Goal: Find specific page/section: Find specific page/section

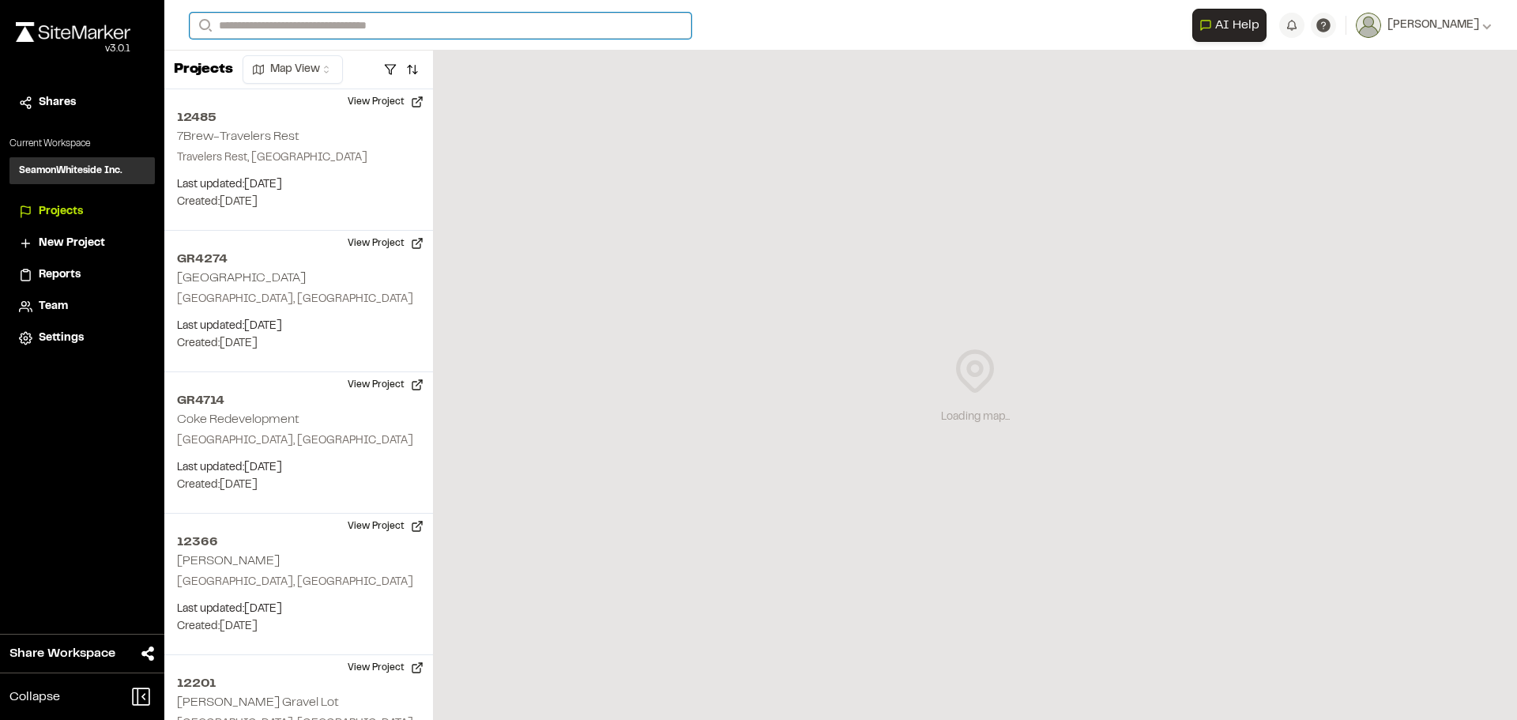
click at [365, 30] on input "Search" at bounding box center [441, 26] width 502 height 26
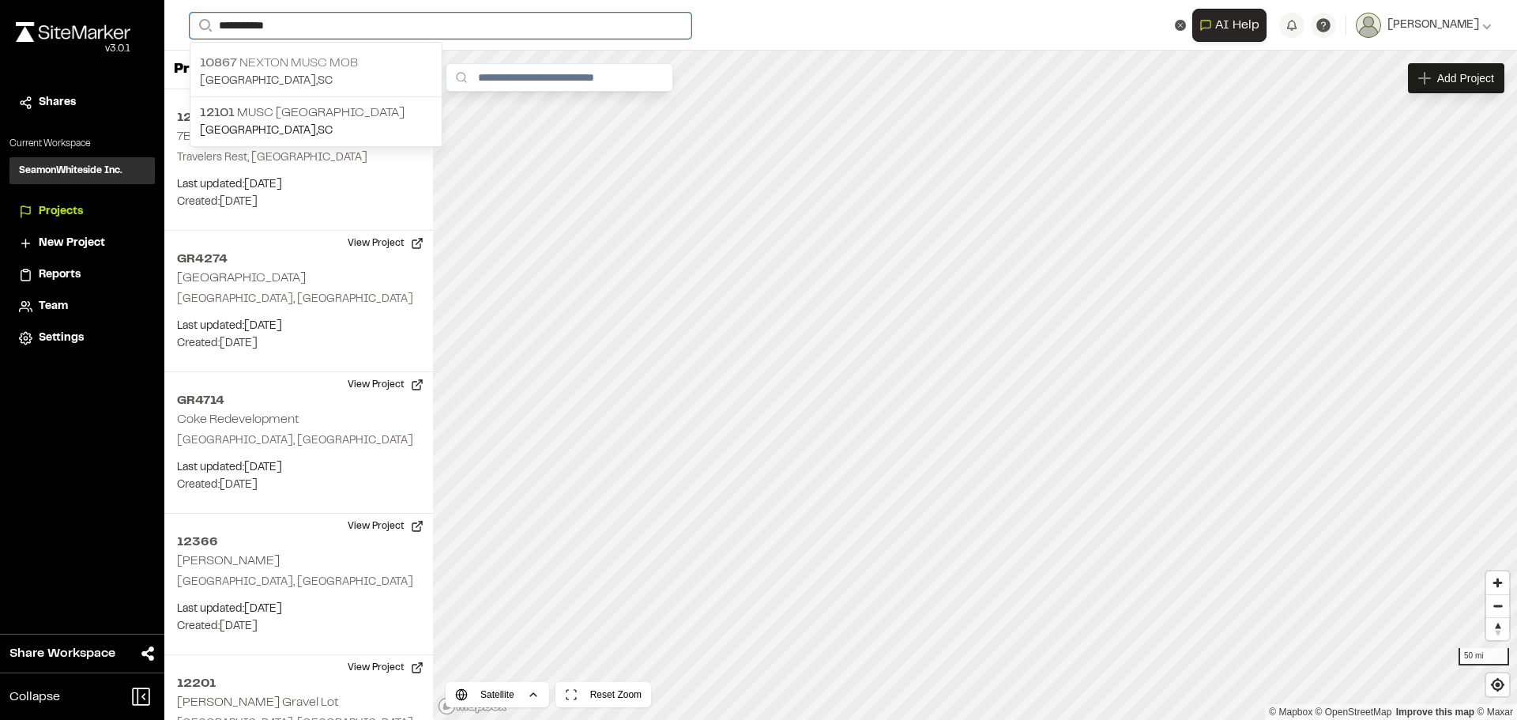
type input "**********"
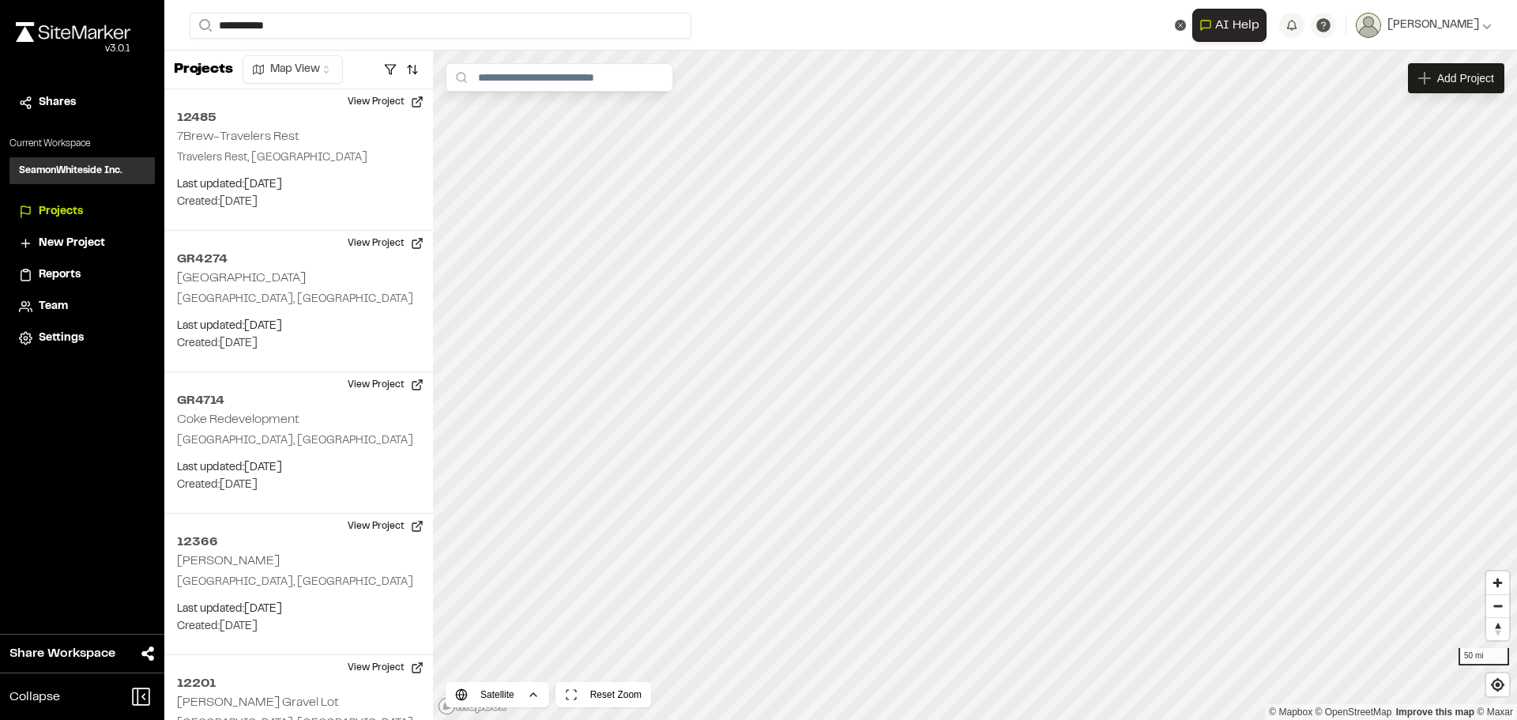
click at [290, 61] on p "10867 Nexton MUSC MOB" at bounding box center [316, 63] width 232 height 19
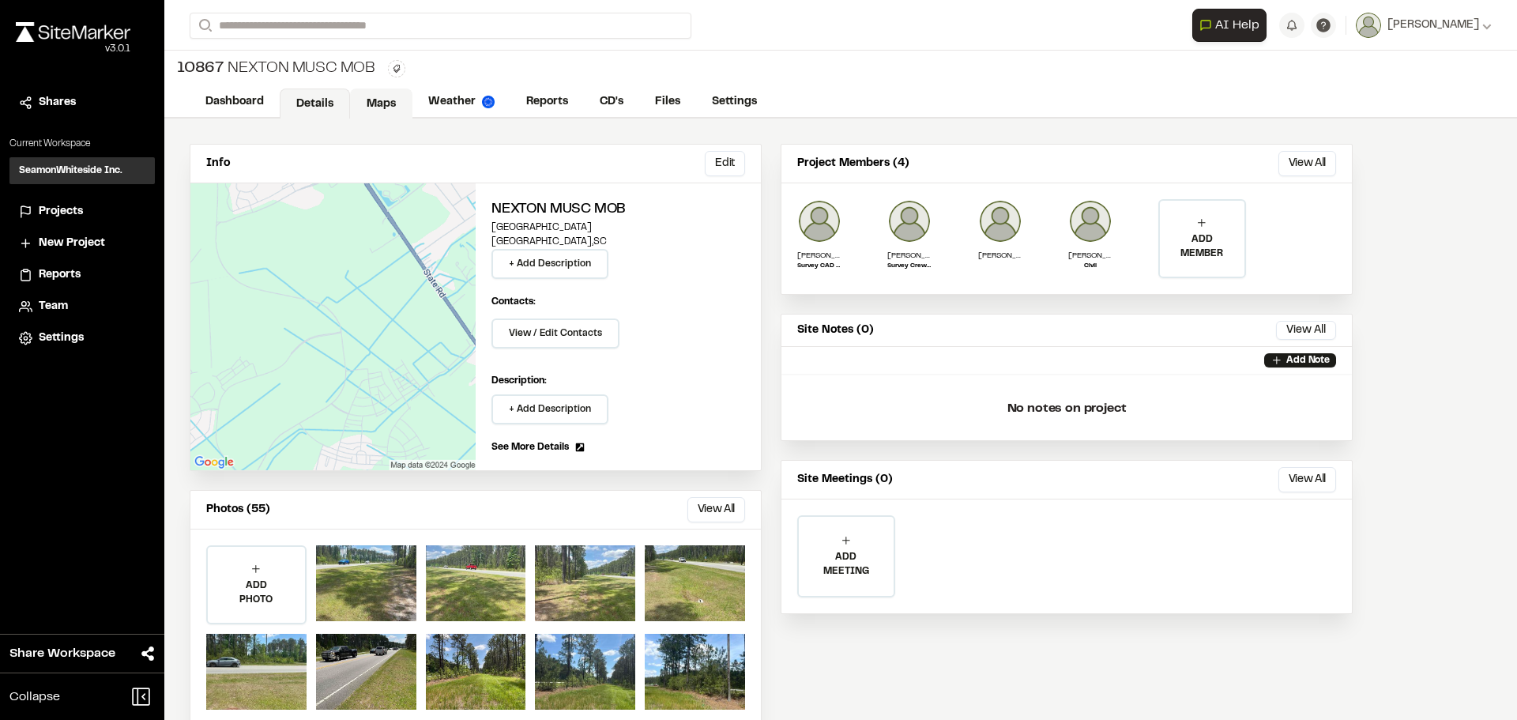
click at [390, 104] on link "Maps" at bounding box center [381, 103] width 62 height 30
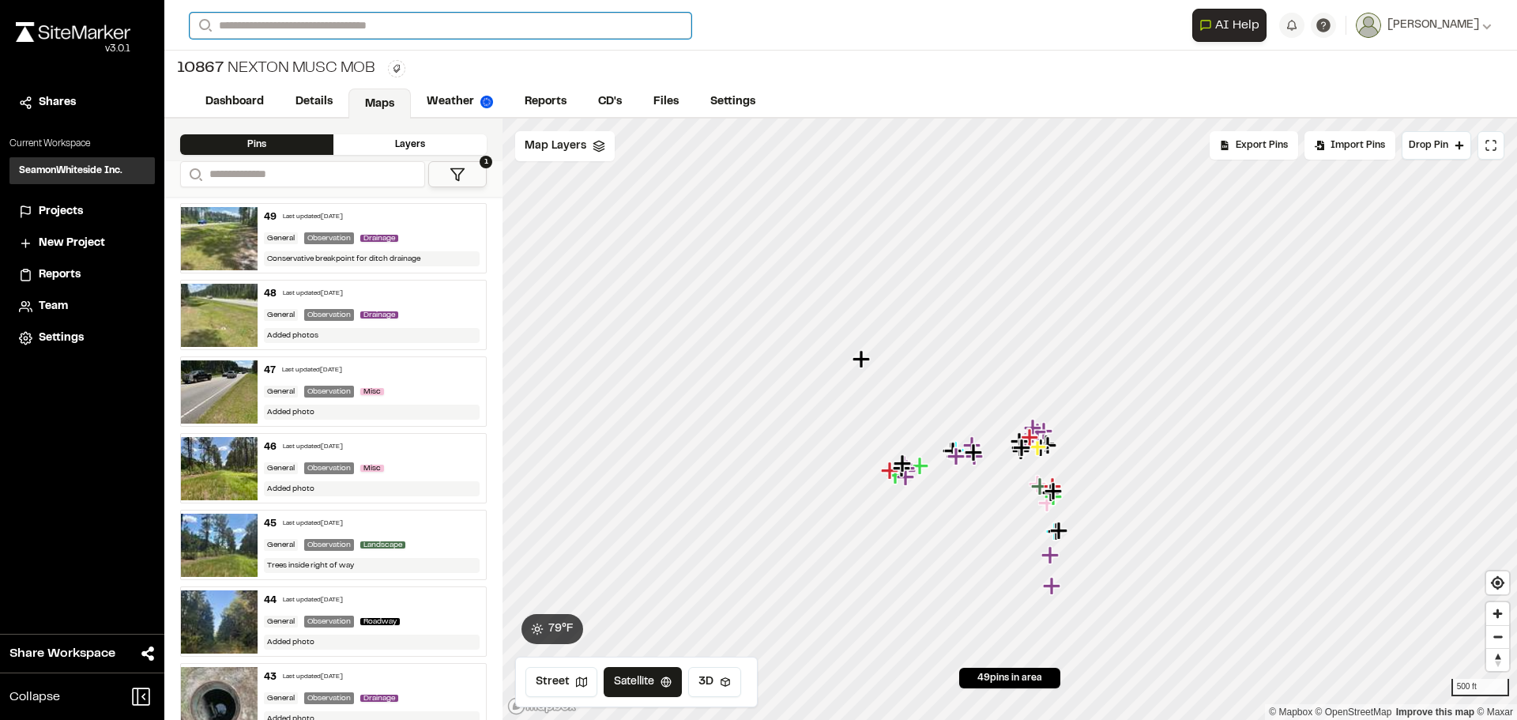
click at [363, 21] on input "Search" at bounding box center [441, 26] width 502 height 26
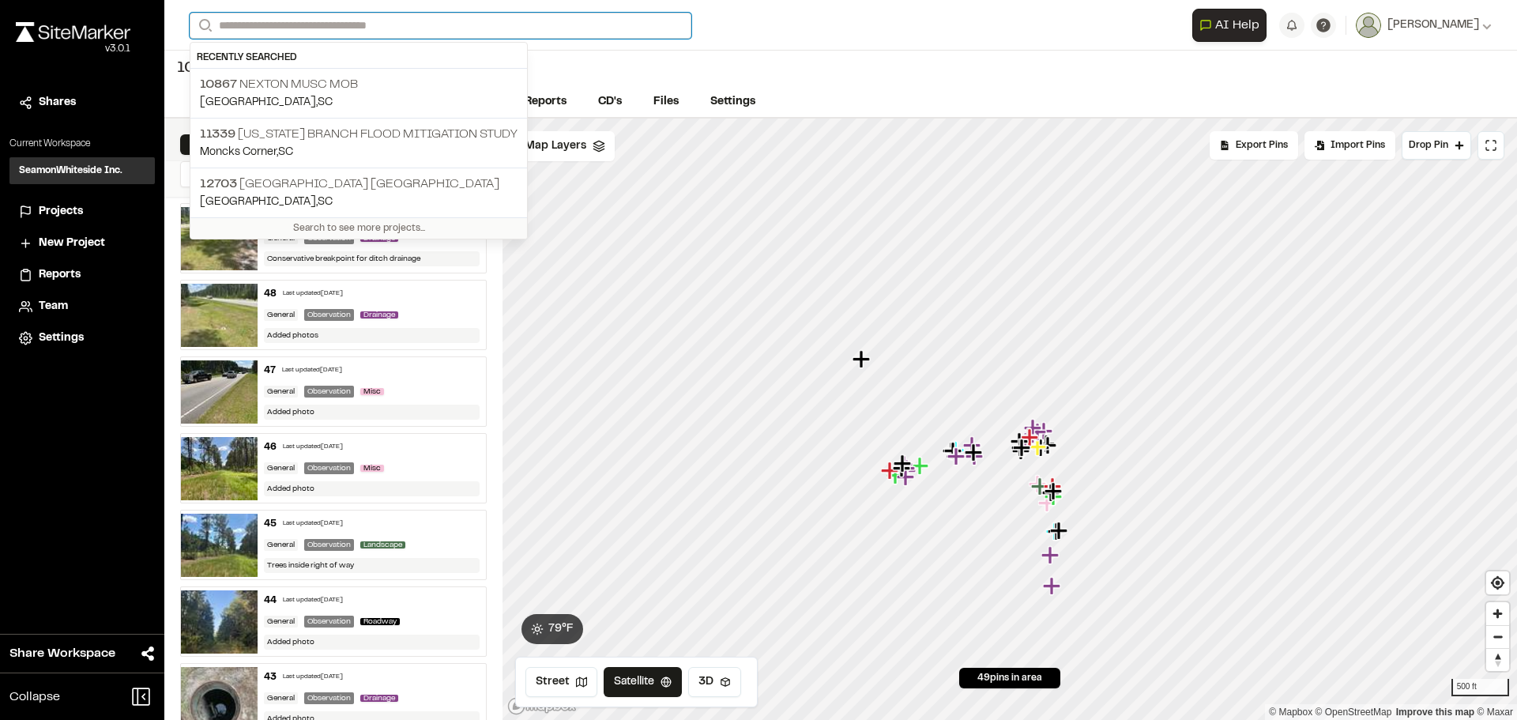
click at [358, 30] on input "Search" at bounding box center [441, 26] width 502 height 26
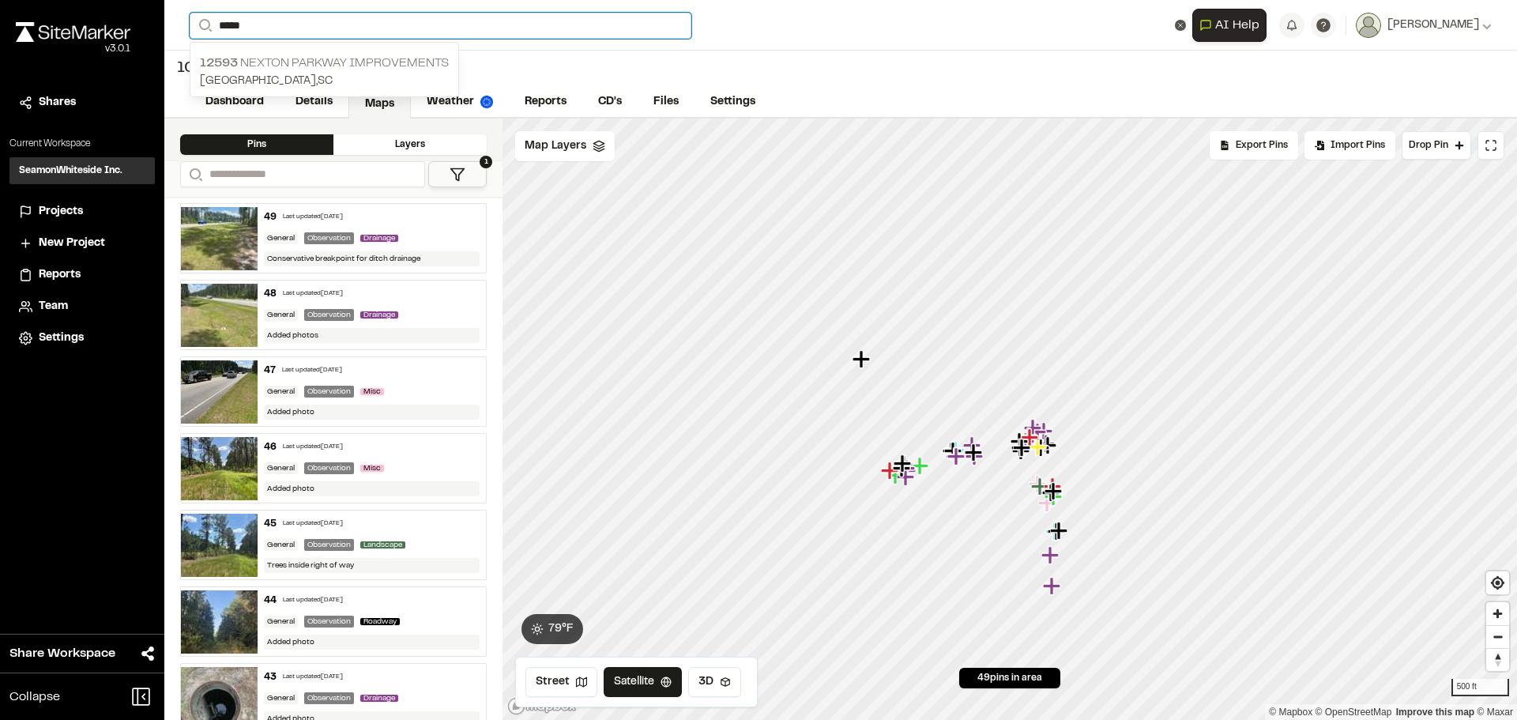
type input "*****"
click at [238, 70] on p "12593 [GEOGRAPHIC_DATA] Improvements" at bounding box center [324, 63] width 249 height 19
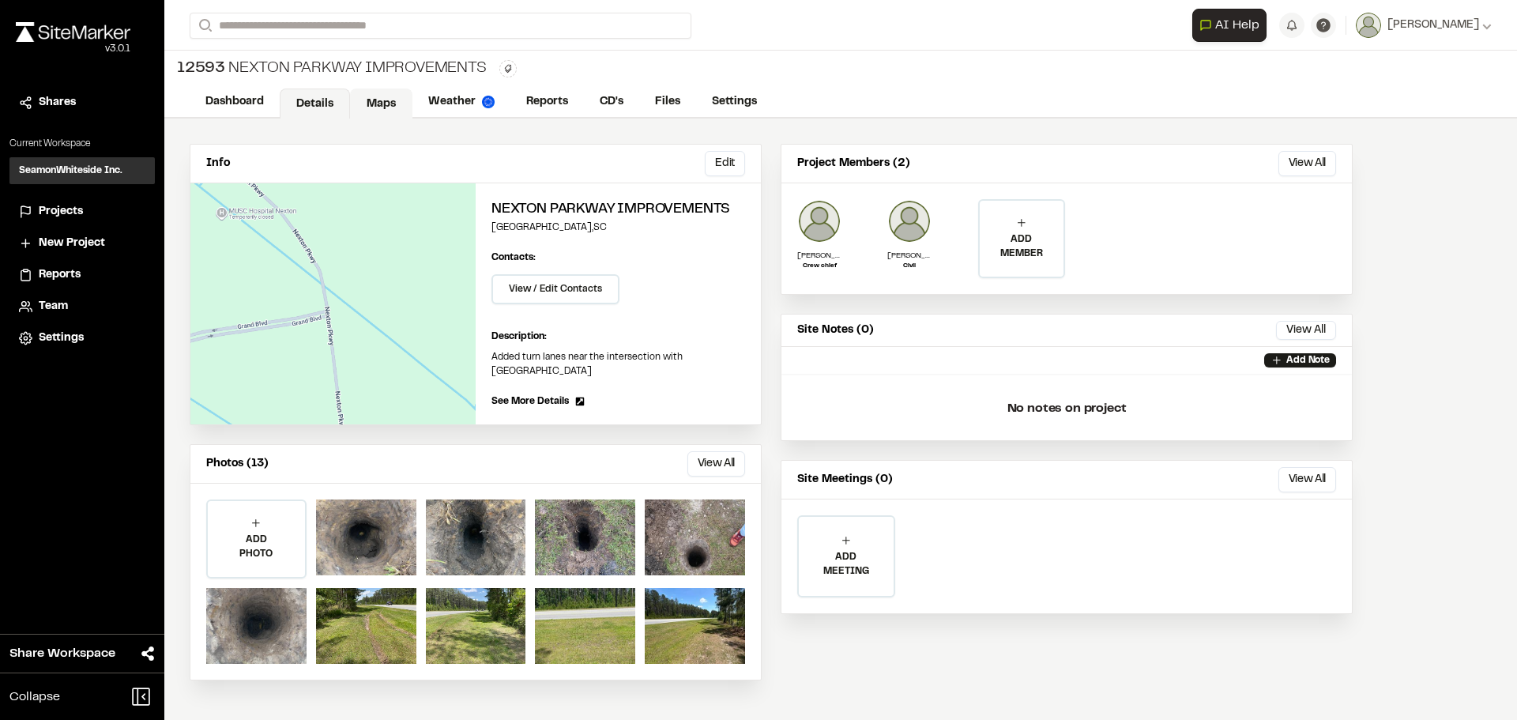
click at [373, 100] on link "Maps" at bounding box center [381, 103] width 62 height 30
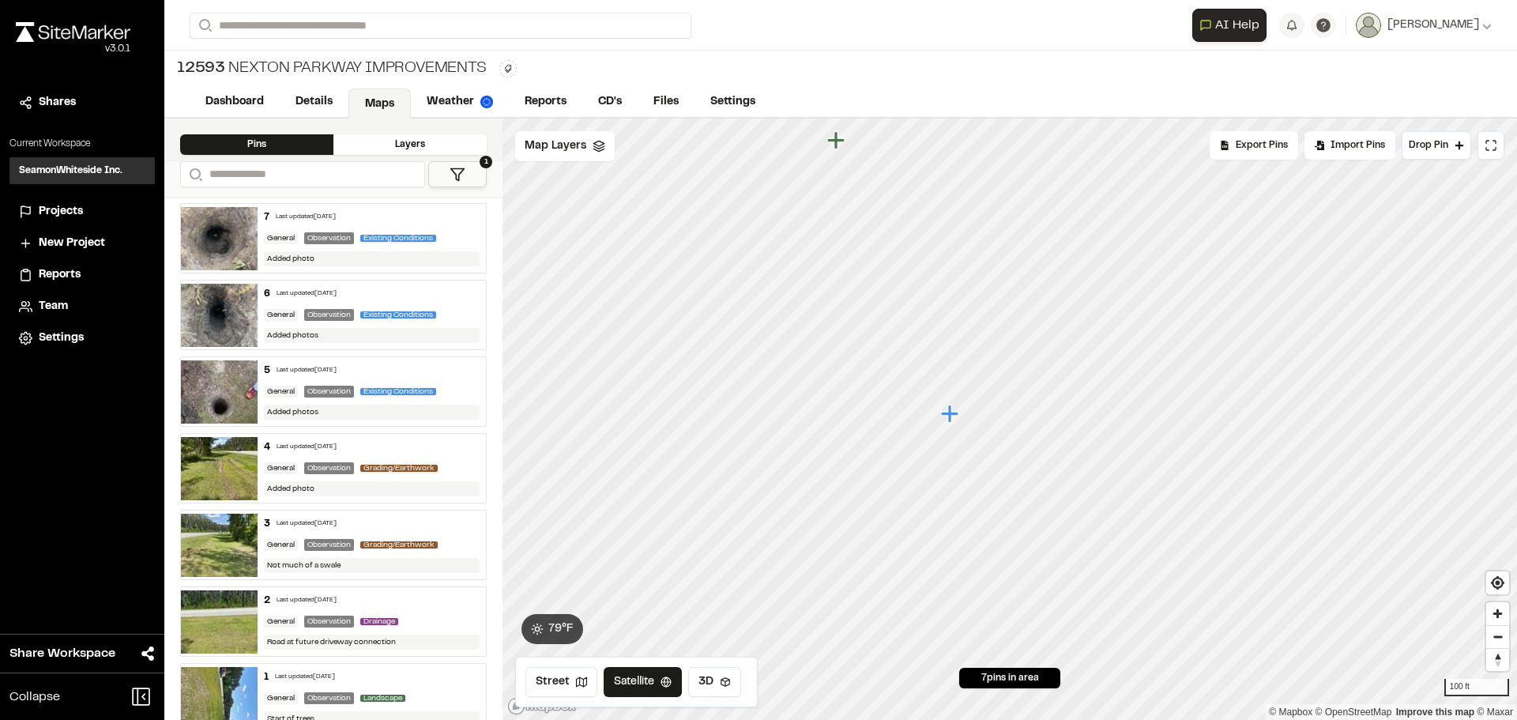
click at [950, 418] on icon "Map marker" at bounding box center [949, 412] width 17 height 17
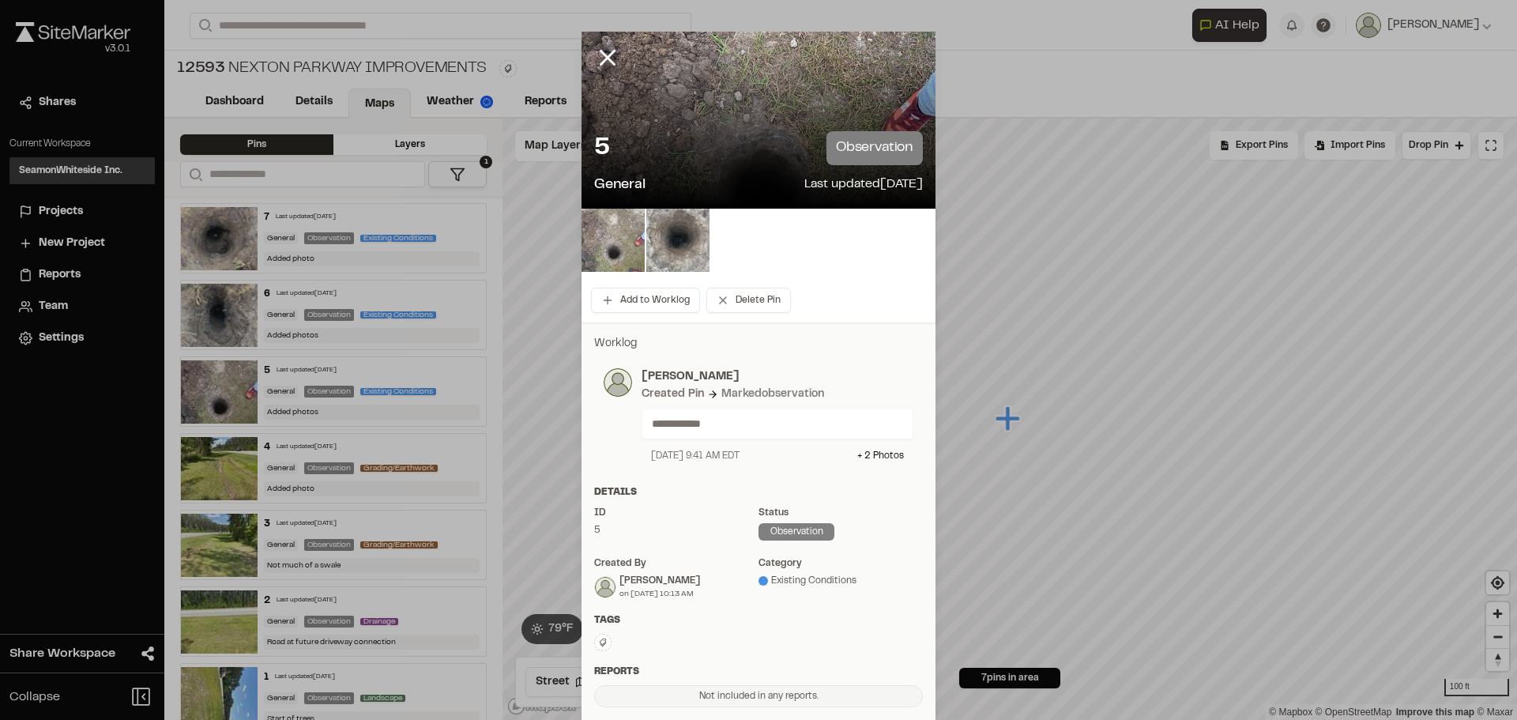
click at [620, 243] on img at bounding box center [612, 240] width 63 height 63
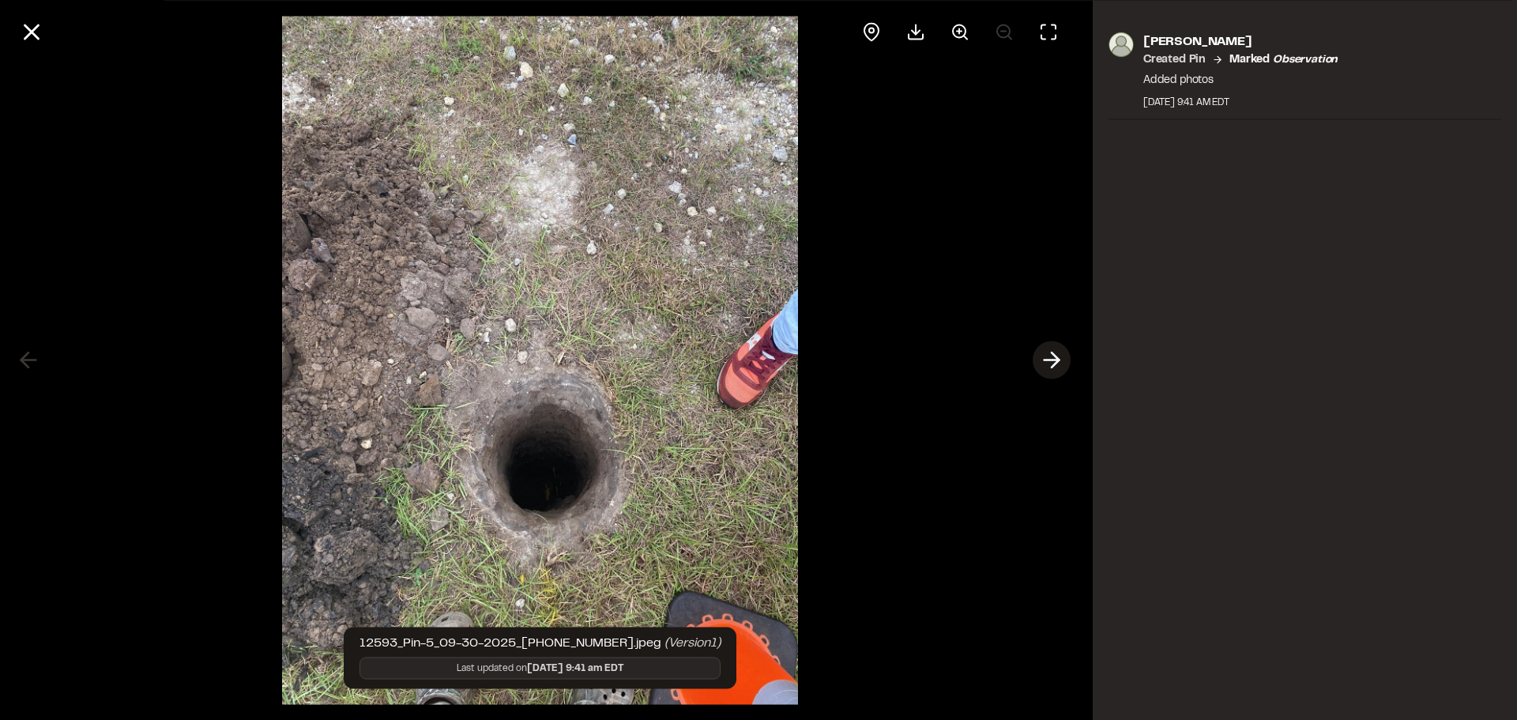
click at [1060, 359] on icon at bounding box center [1051, 360] width 25 height 27
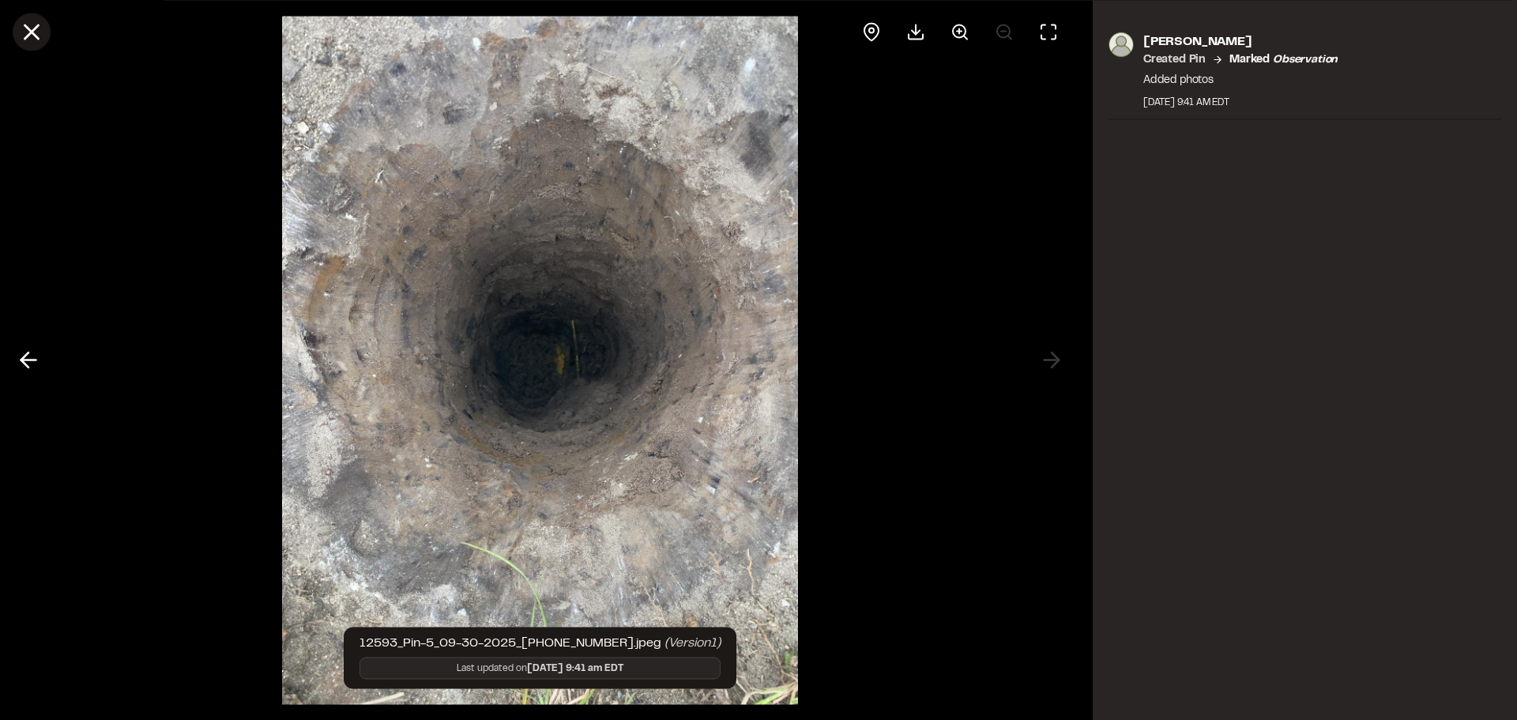
click at [27, 32] on icon at bounding box center [31, 31] width 27 height 27
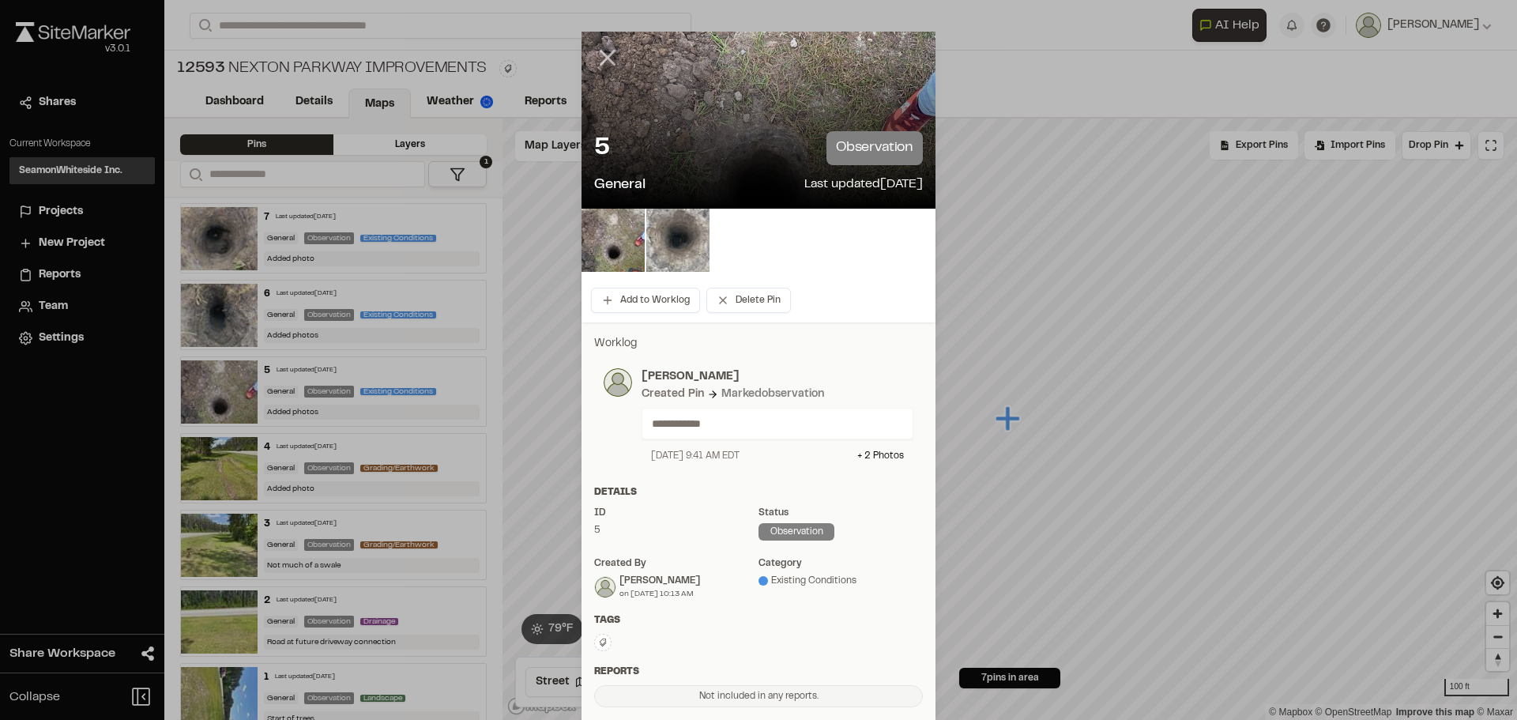
click at [605, 53] on line at bounding box center [607, 57] width 13 height 13
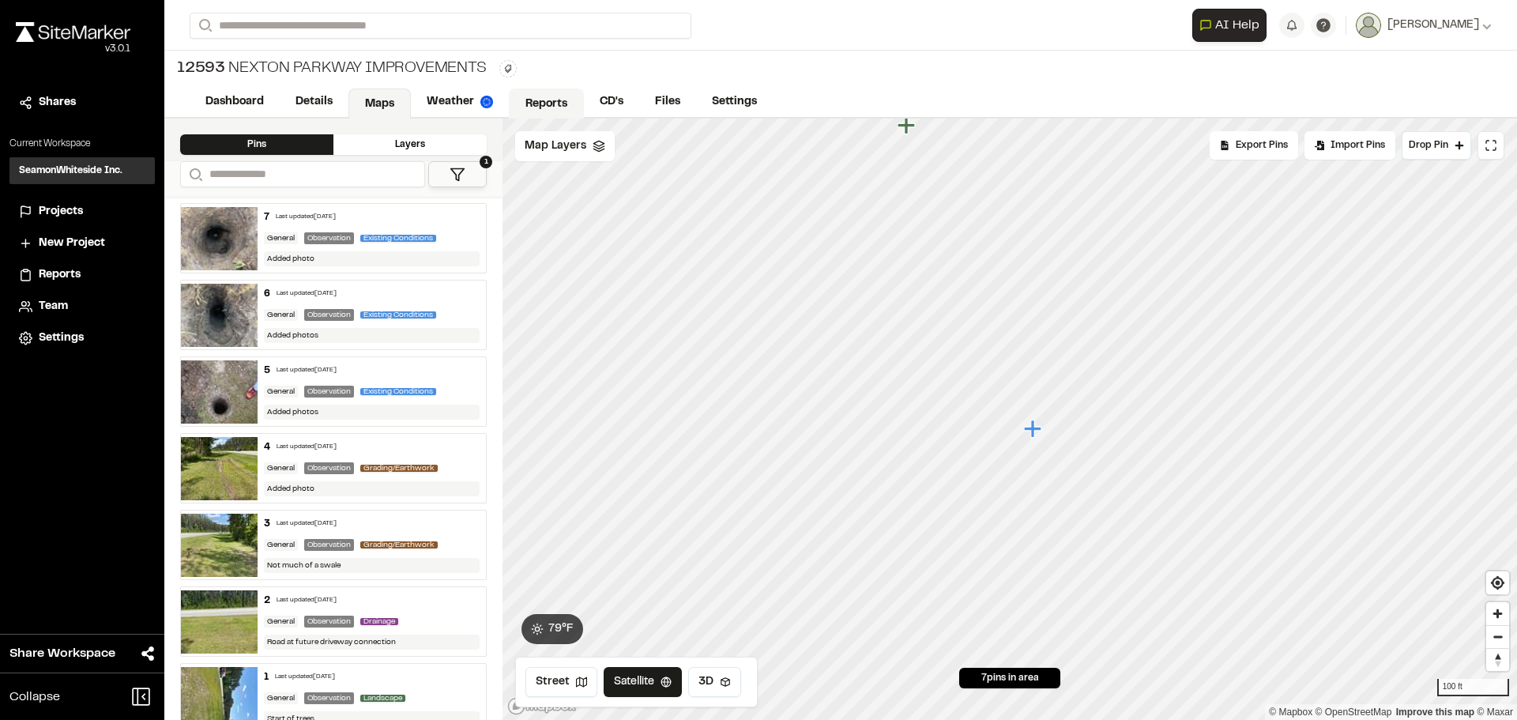
click at [546, 94] on link "Reports" at bounding box center [546, 103] width 75 height 30
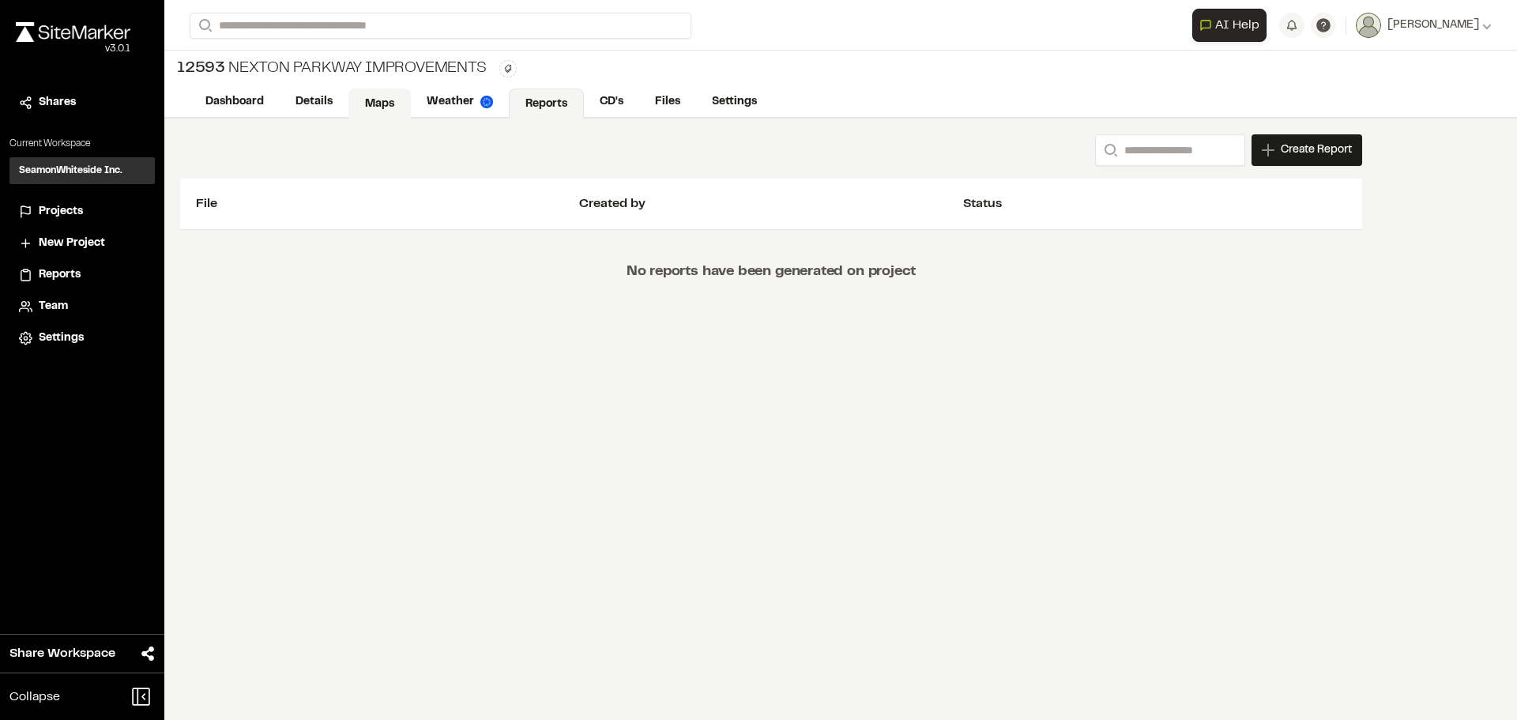
click at [378, 100] on link "Maps" at bounding box center [379, 103] width 62 height 30
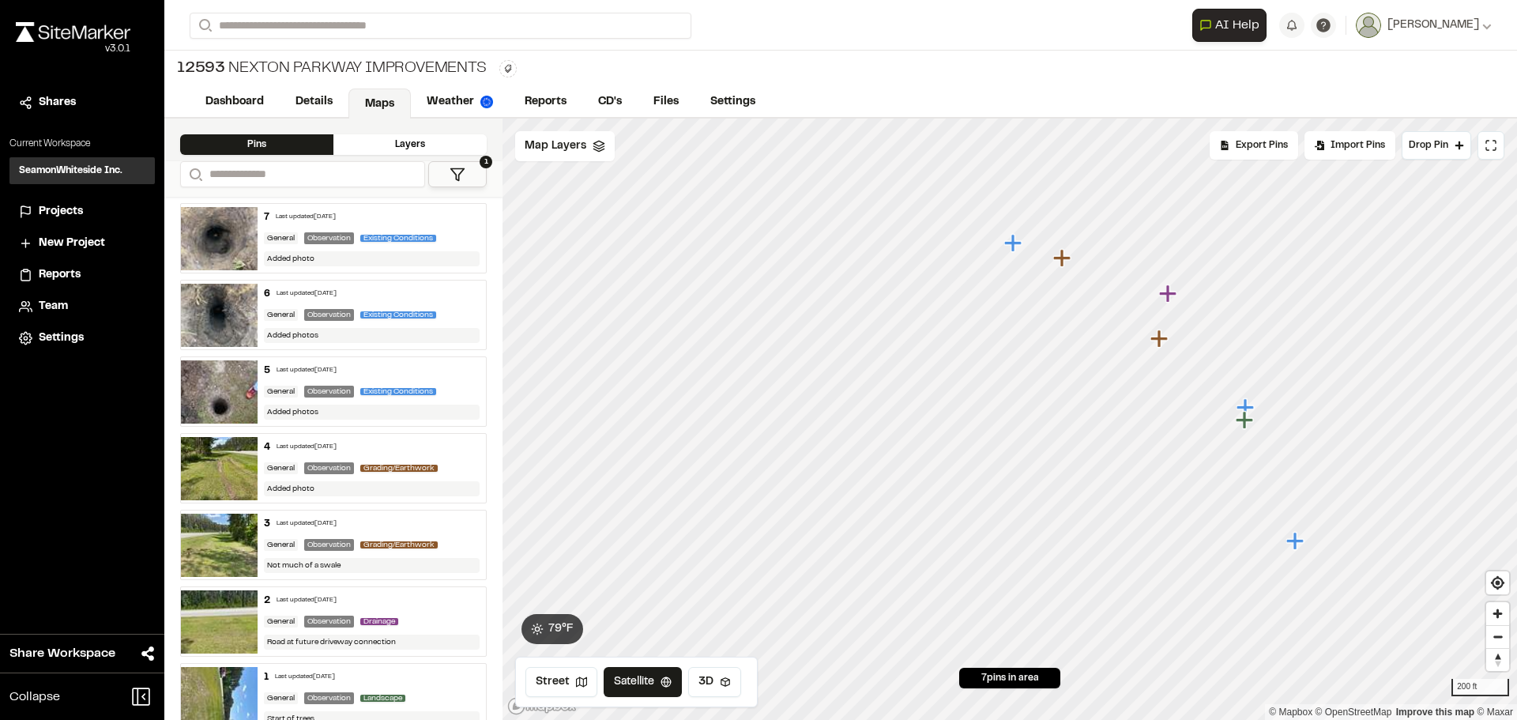
click at [1010, 245] on icon "Map marker" at bounding box center [1012, 242] width 17 height 17
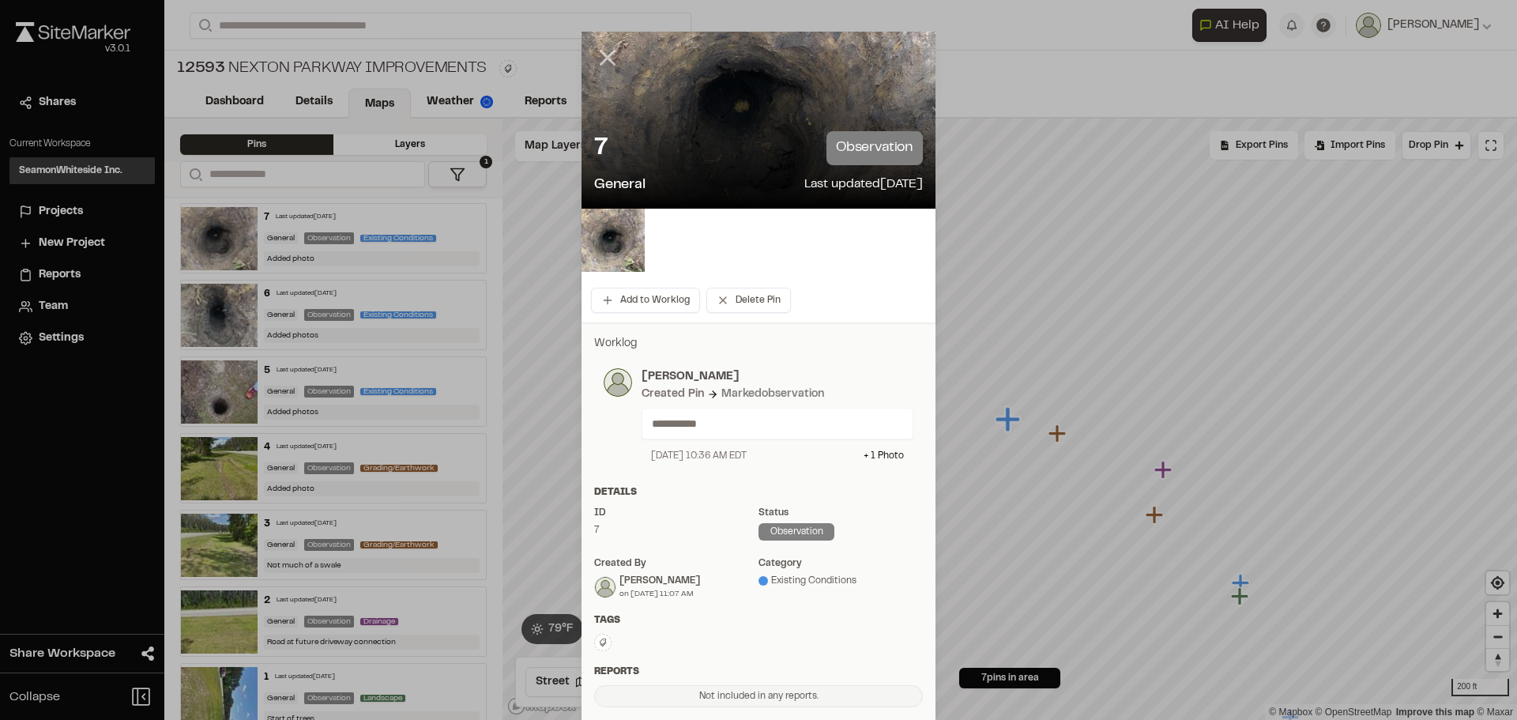
click at [601, 55] on icon at bounding box center [607, 57] width 27 height 27
